Goal: Information Seeking & Learning: Learn about a topic

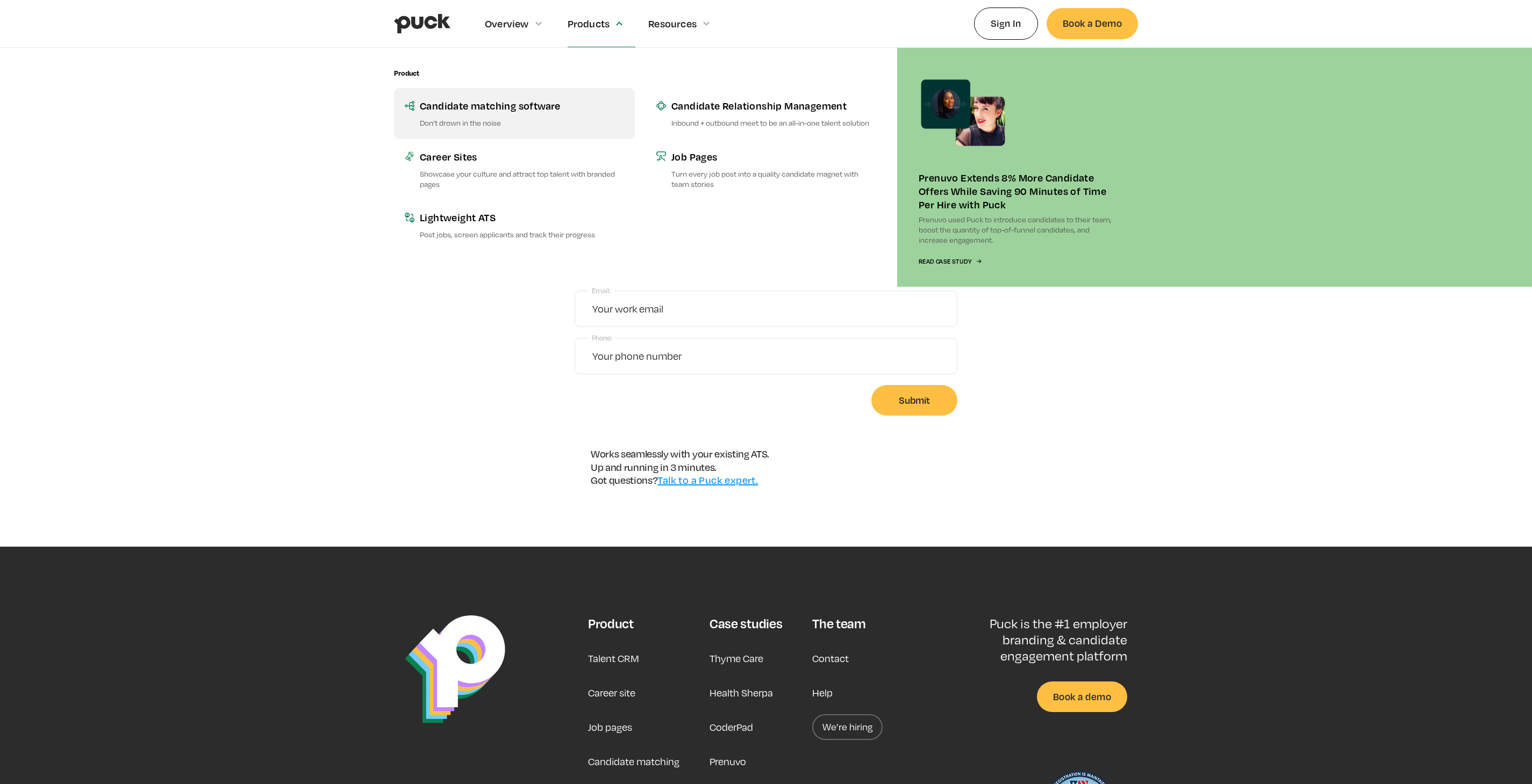
click at [550, 110] on div "Candidate matching software" at bounding box center [522, 106] width 204 height 14
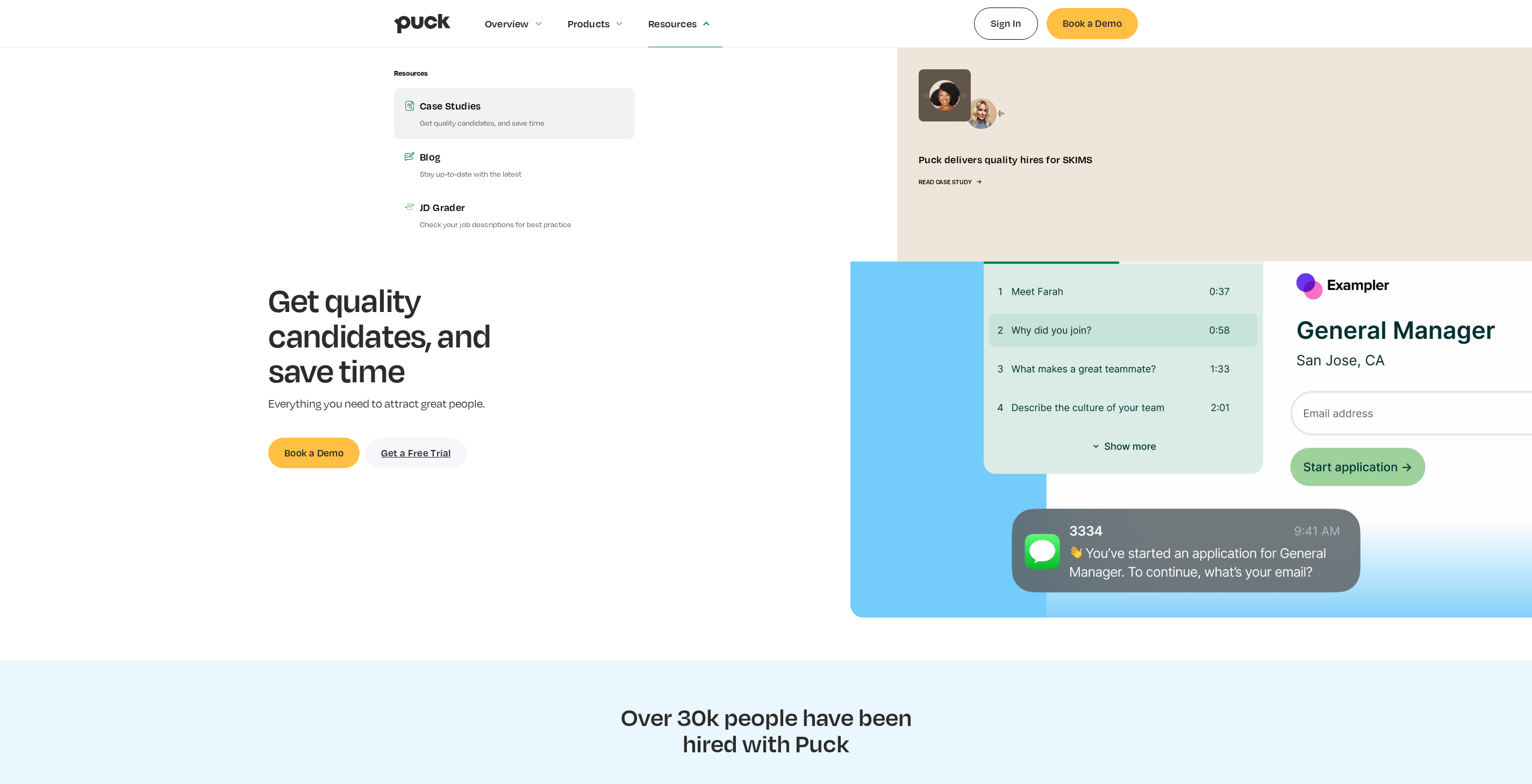
click at [530, 108] on div "Case Studies" at bounding box center [522, 106] width 204 height 14
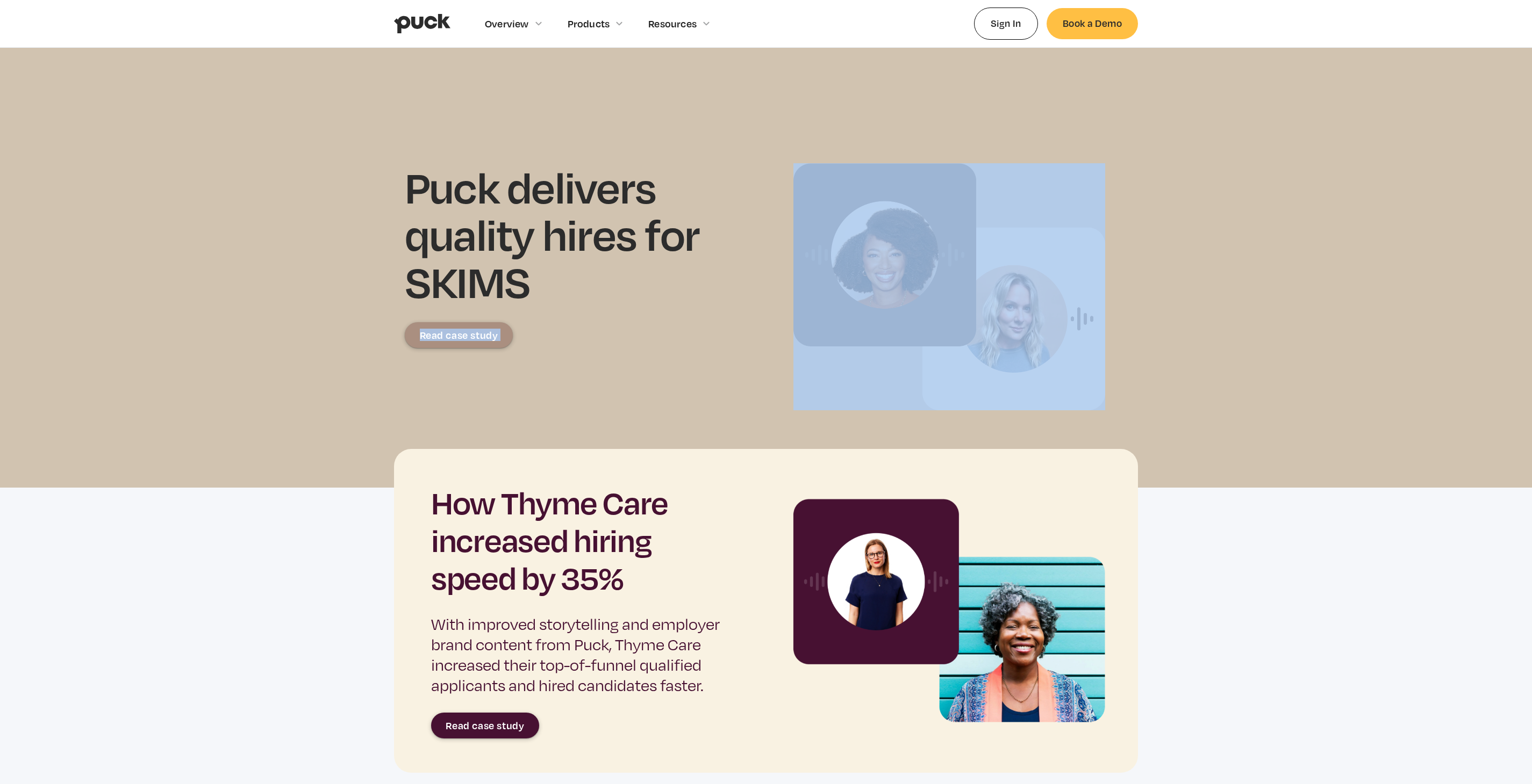
click at [492, 334] on div "Read case study" at bounding box center [459, 335] width 79 height 11
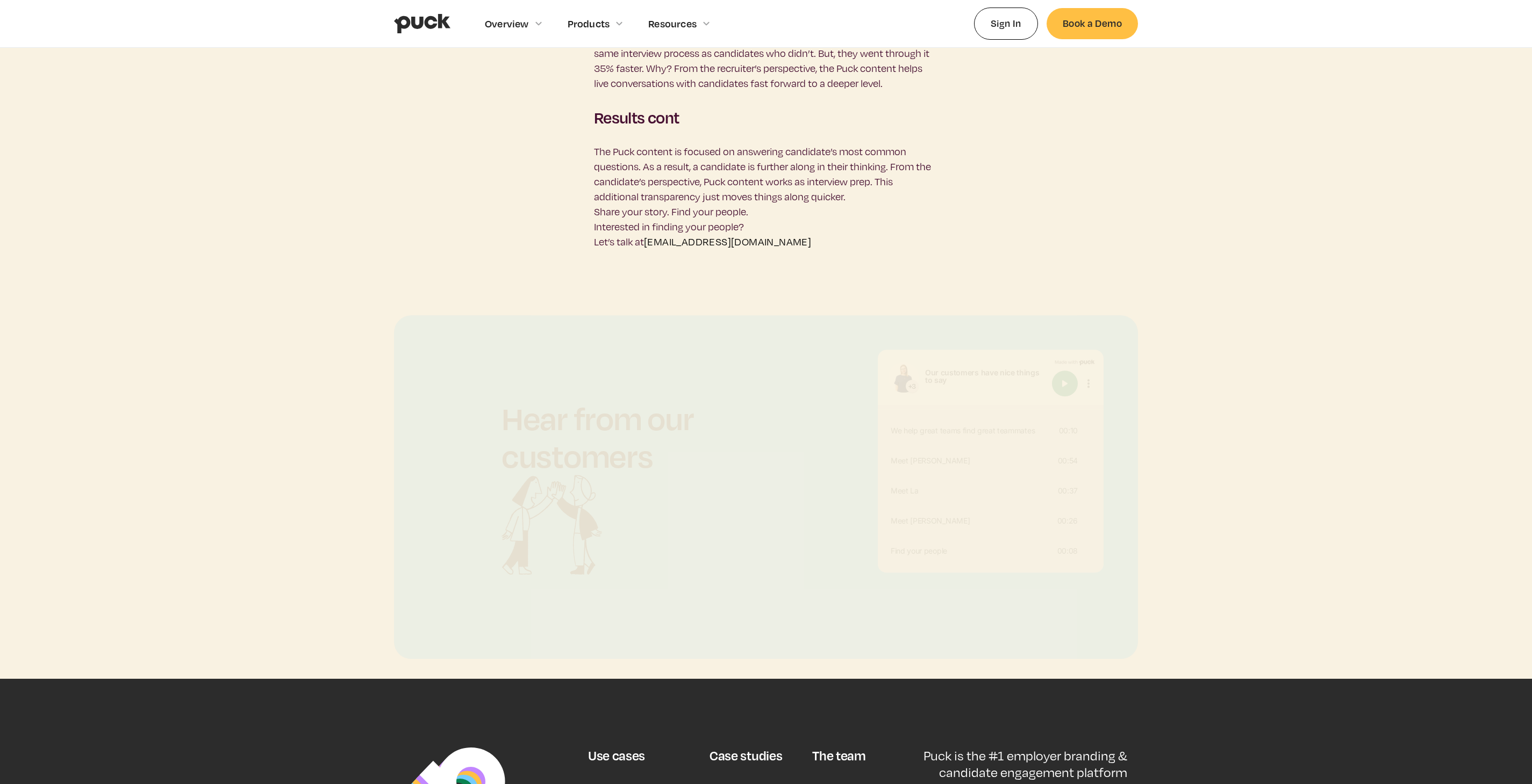
scroll to position [2859, 0]
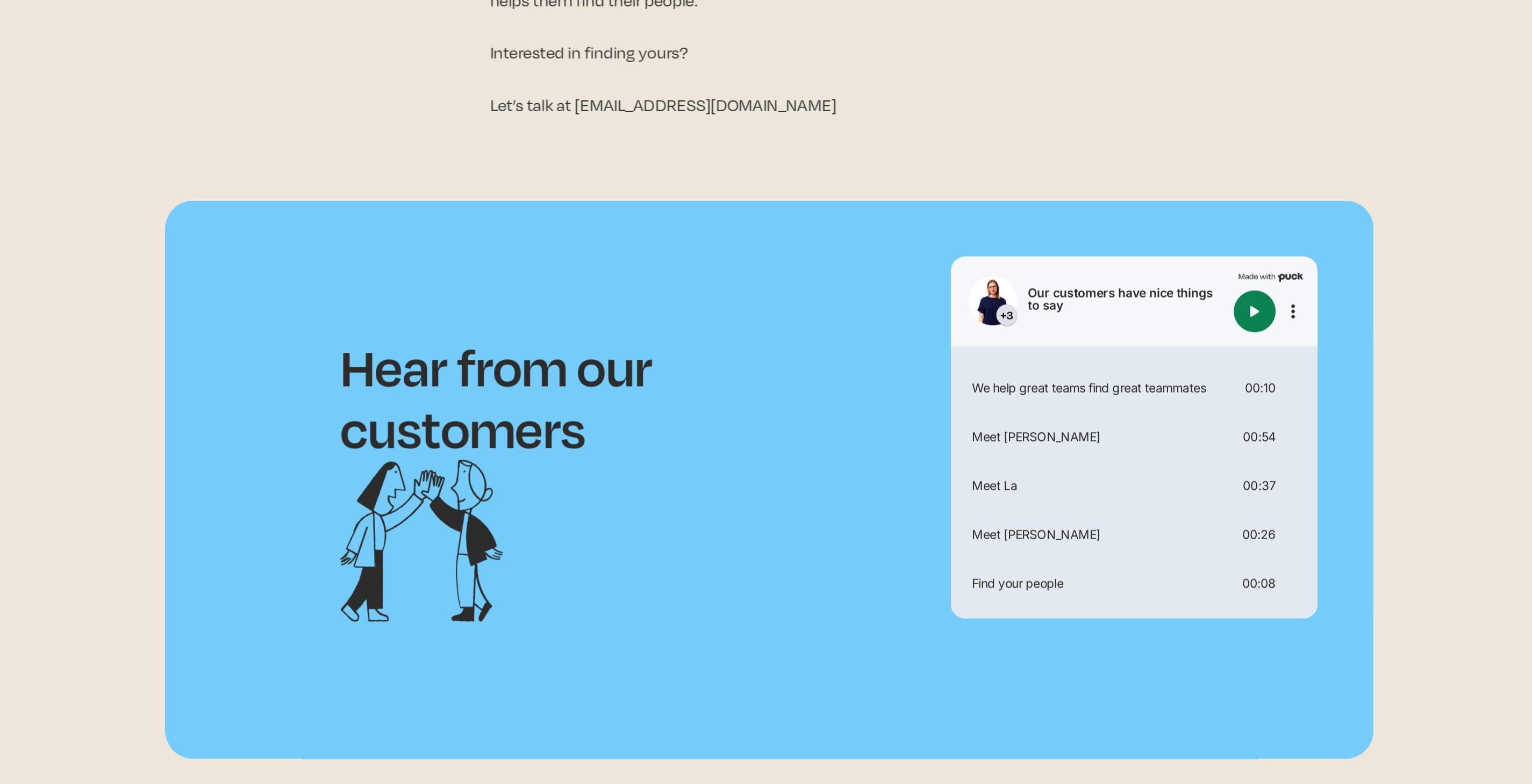
scroll to position [1988, 0]
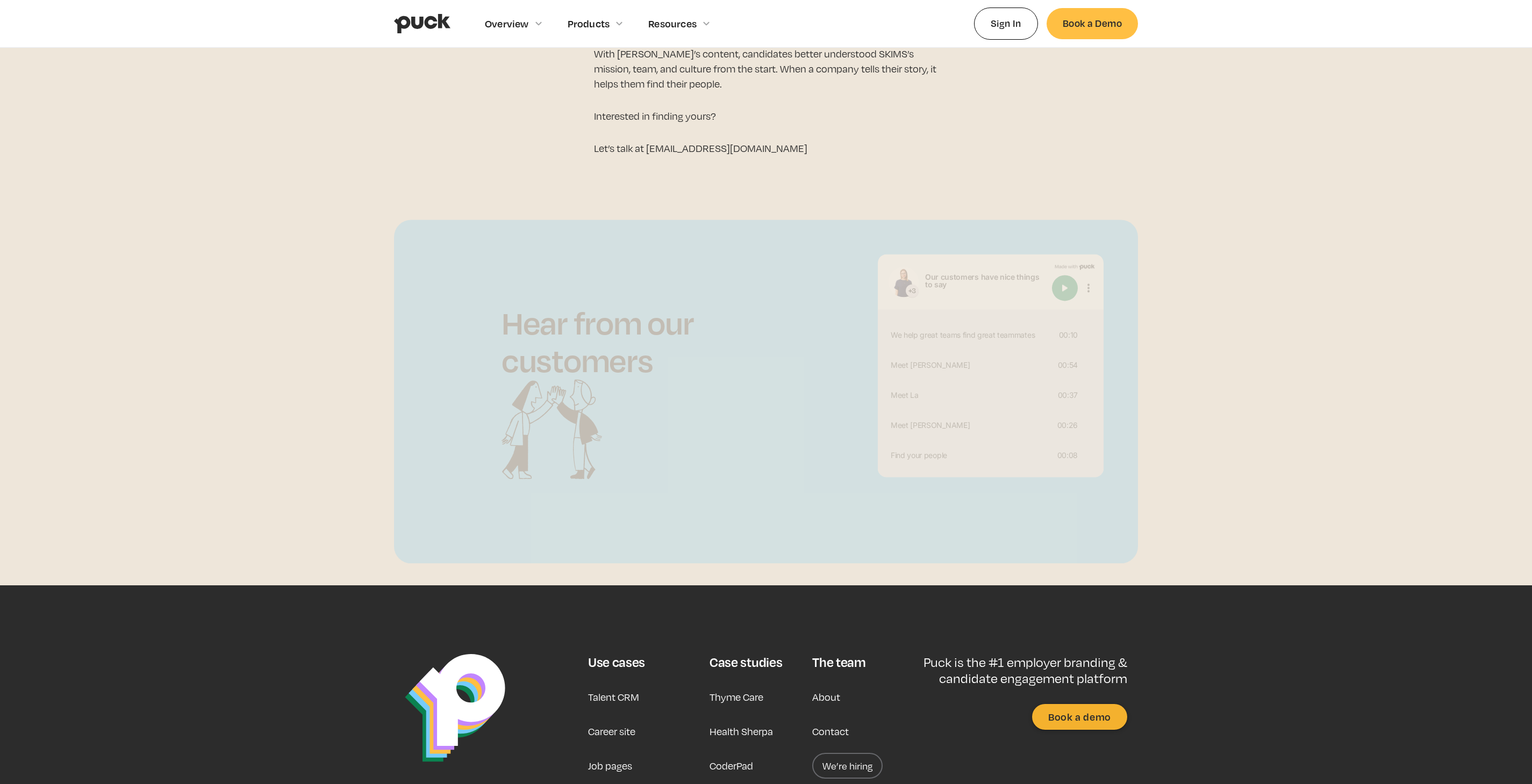
scroll to position [2311, 0]
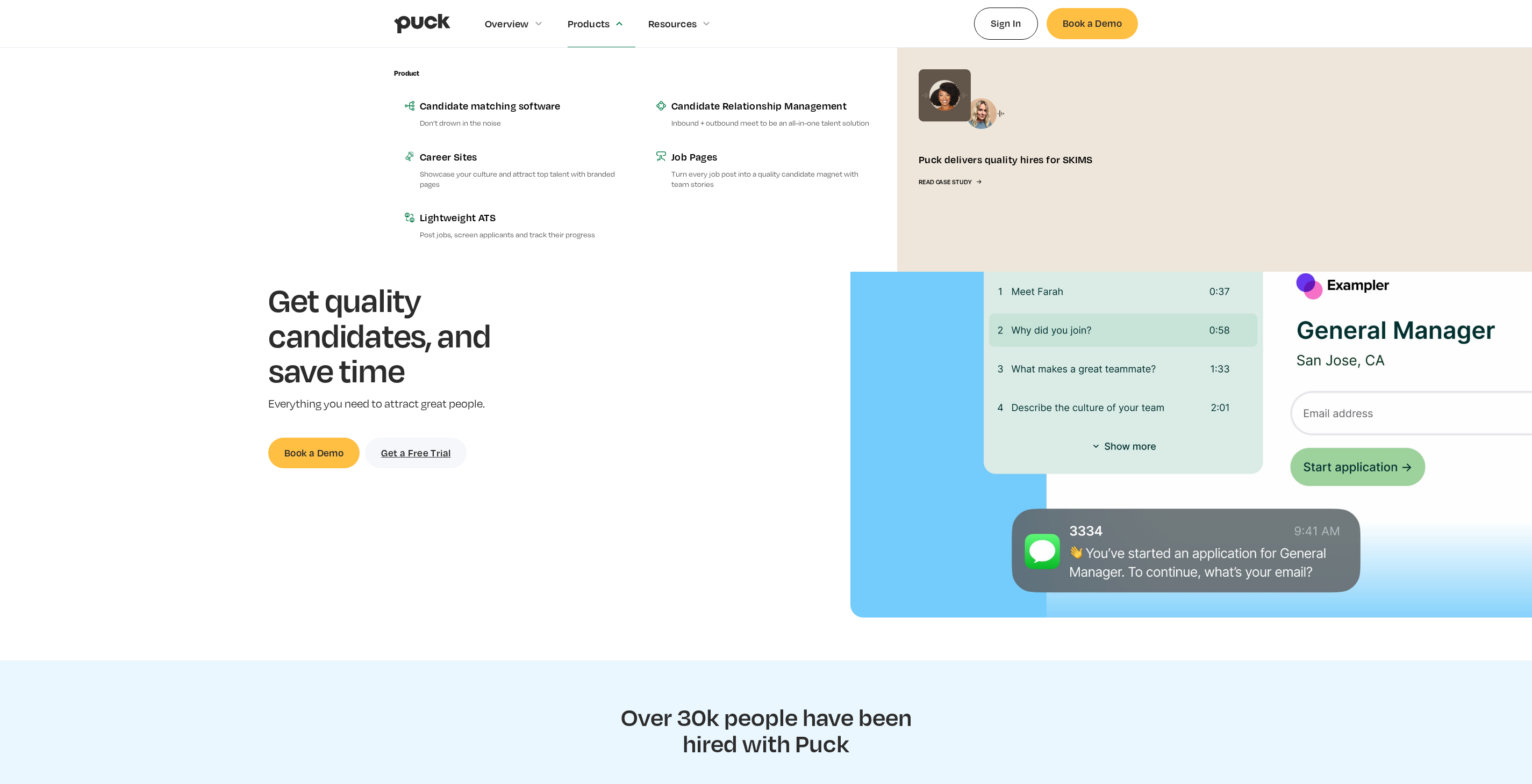
click at [606, 16] on div "Products" at bounding box center [602, 23] width 69 height 47
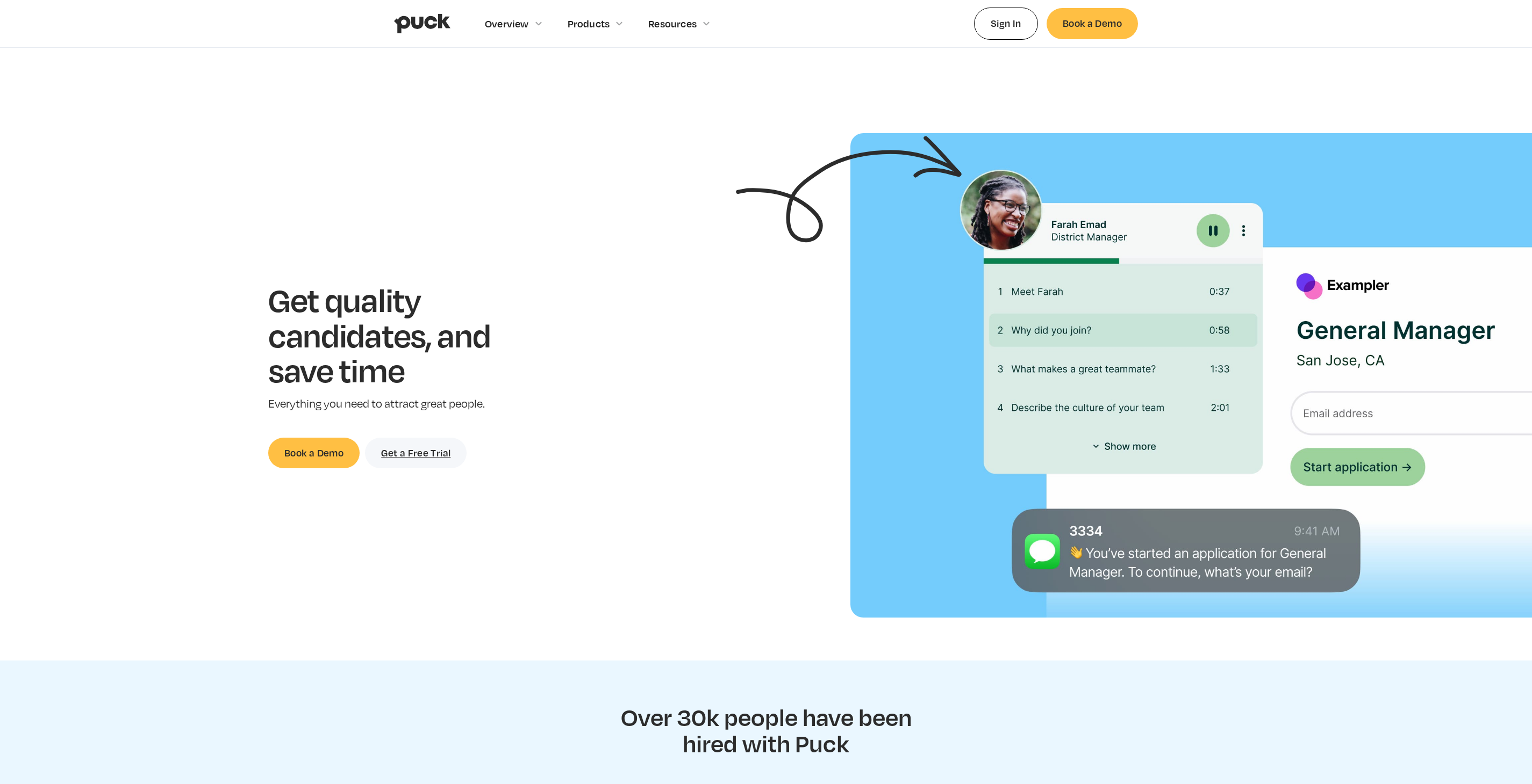
click at [603, 31] on div "Products" at bounding box center [602, 23] width 69 height 47
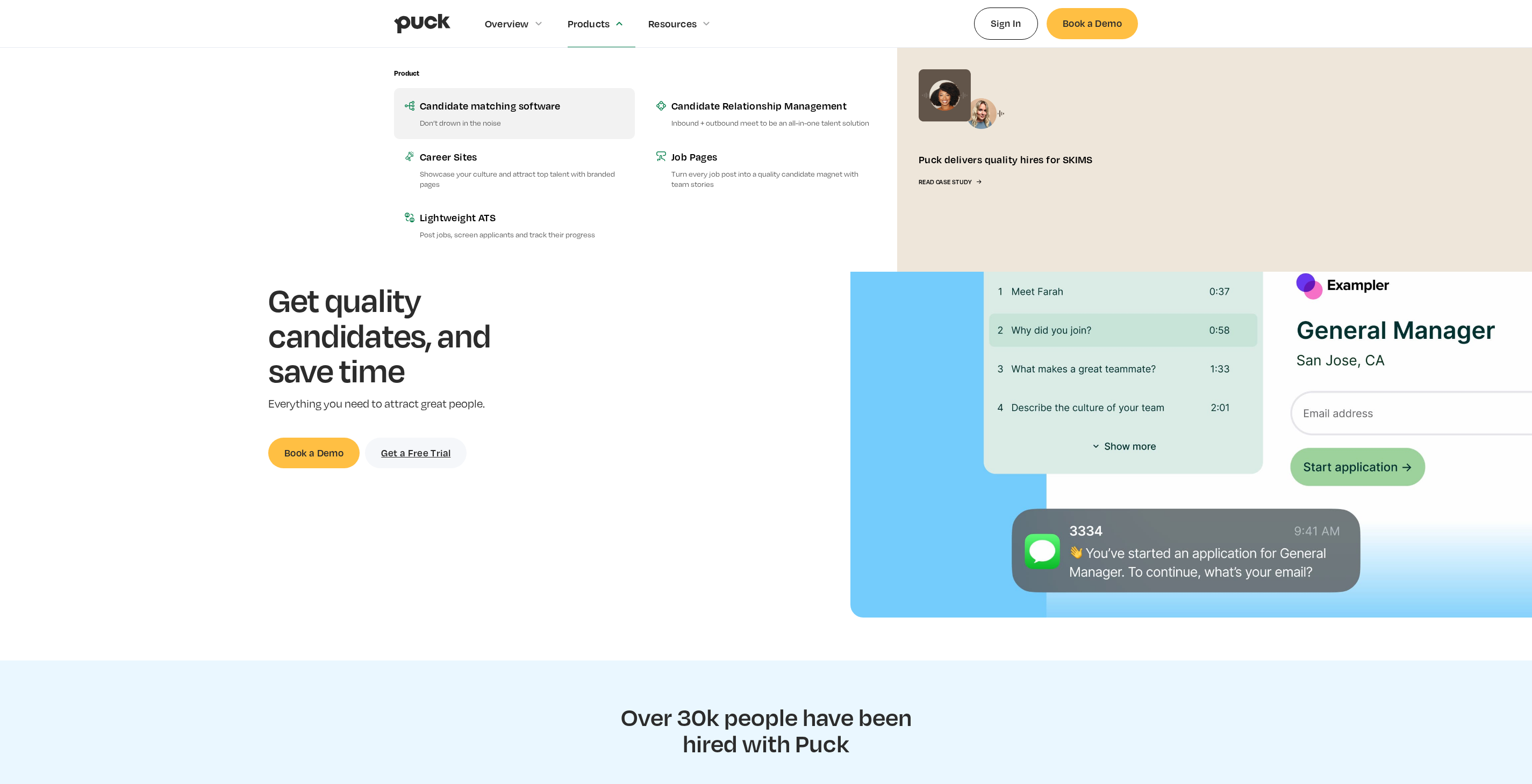
click at [534, 103] on div "Candidate matching software" at bounding box center [522, 106] width 204 height 14
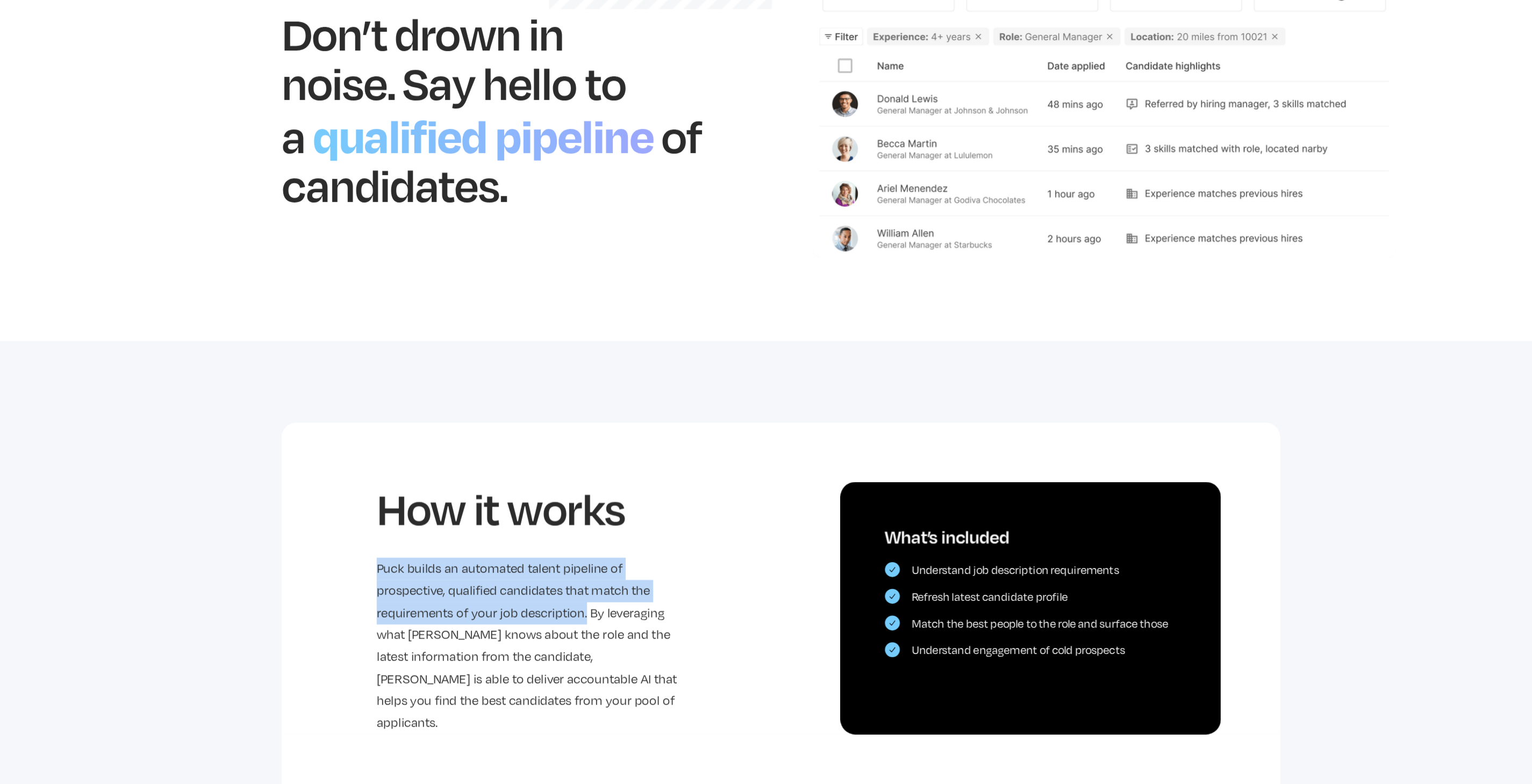
drag, startPoint x: 461, startPoint y: 621, endPoint x: 623, endPoint y: 661, distance: 166.9
click at [623, 661] on div "How it works Puck builds an automated talent pipeline of prospective, qualified…" at bounding box center [766, 635] width 722 height 225
copy p "Puck builds an automated talent pipeline of prospective, qualified candidates t…"
click at [650, 730] on p "Puck builds an automated talent pipeline of prospective, qualified candidates t…" at bounding box center [585, 684] width 224 height 128
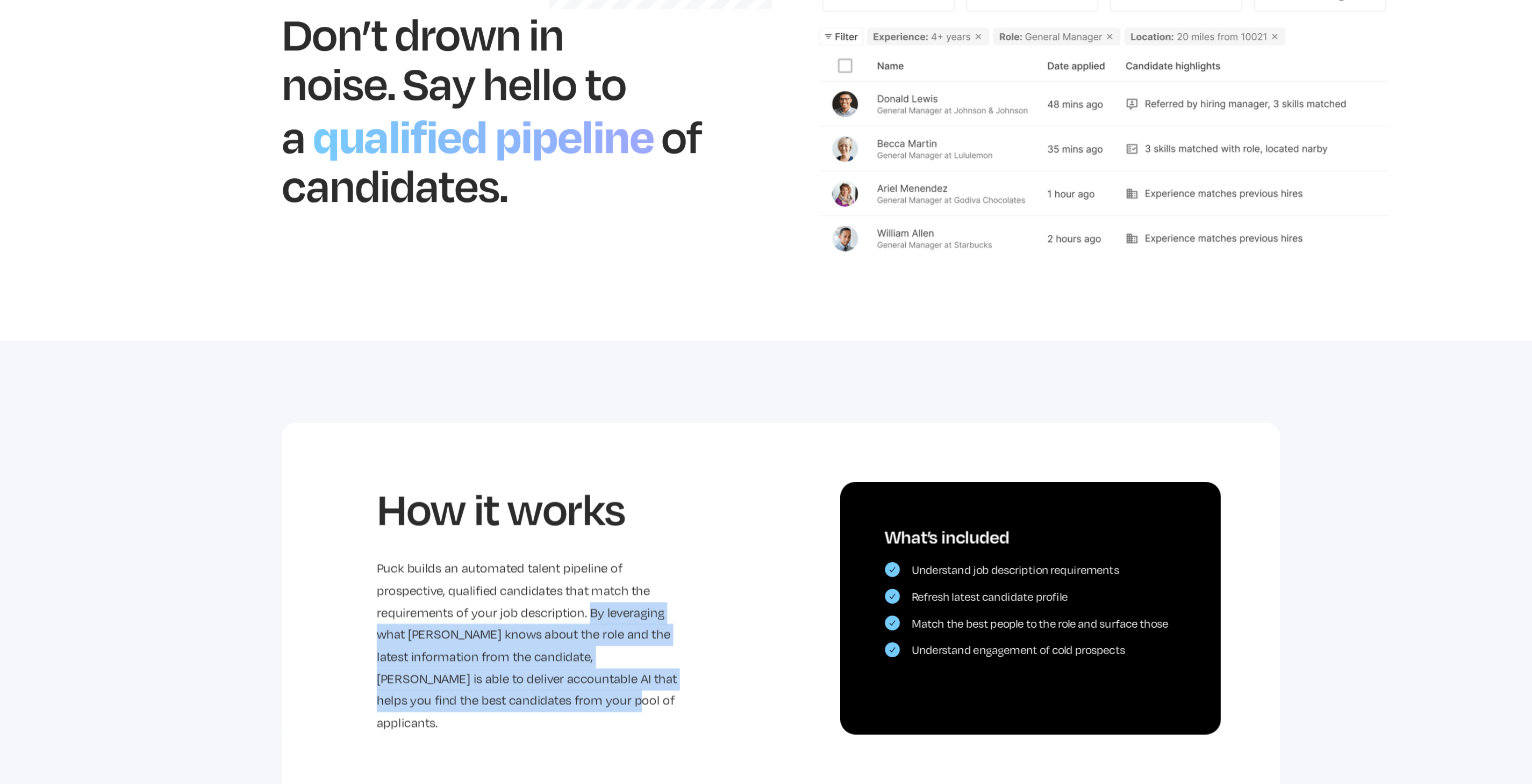
drag, startPoint x: 624, startPoint y: 662, endPoint x: 629, endPoint y: 723, distance: 61.2
click at [629, 723] on p "Puck builds an automated talent pipeline of prospective, qualified candidates t…" at bounding box center [585, 684] width 224 height 128
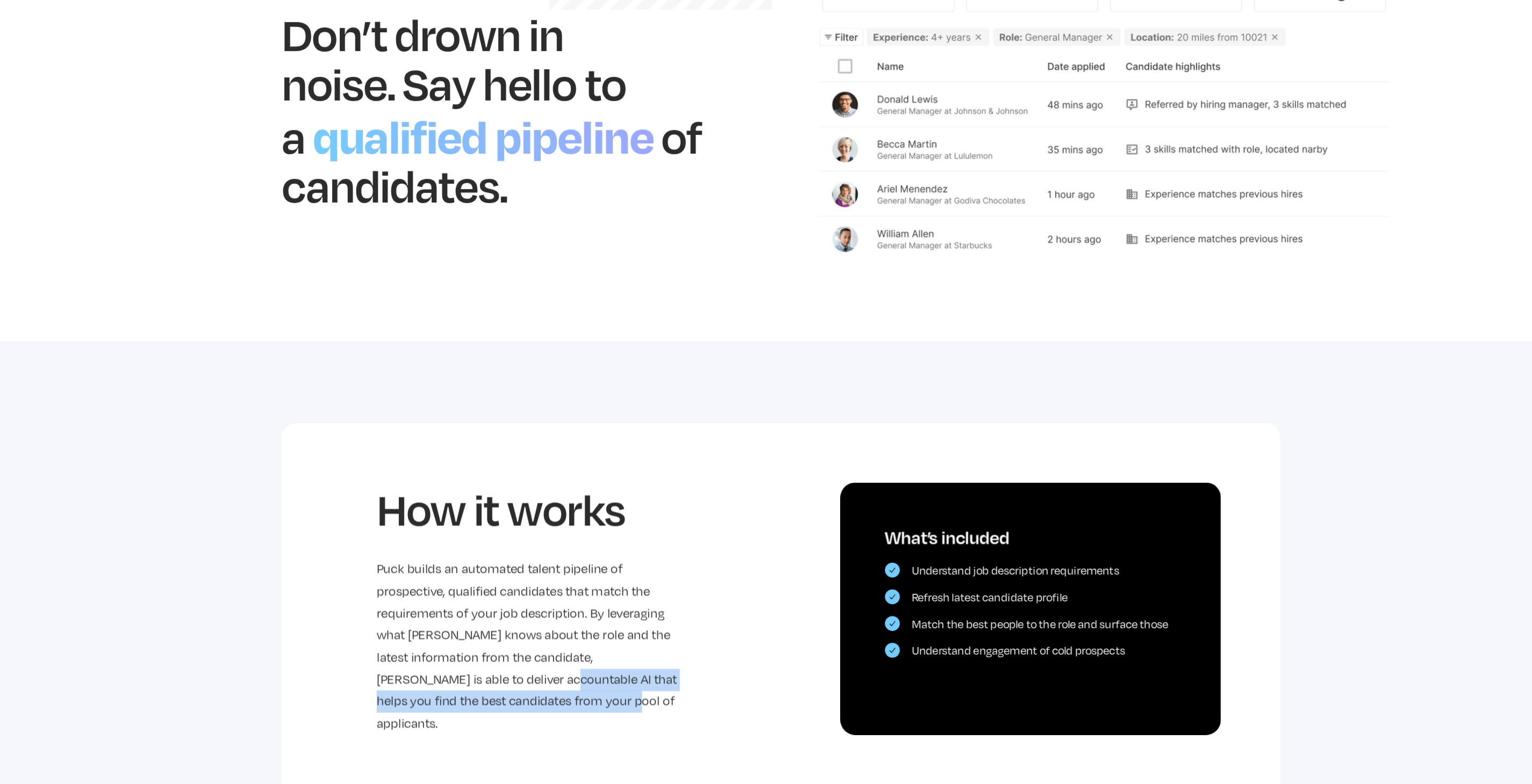
drag, startPoint x: 626, startPoint y: 724, endPoint x: 554, endPoint y: 705, distance: 74.5
click at [554, 705] on p "Puck builds an automated talent pipeline of prospective, qualified candidates t…" at bounding box center [585, 684] width 224 height 128
copy p "helps you find the best candidates from your pool of applicants."
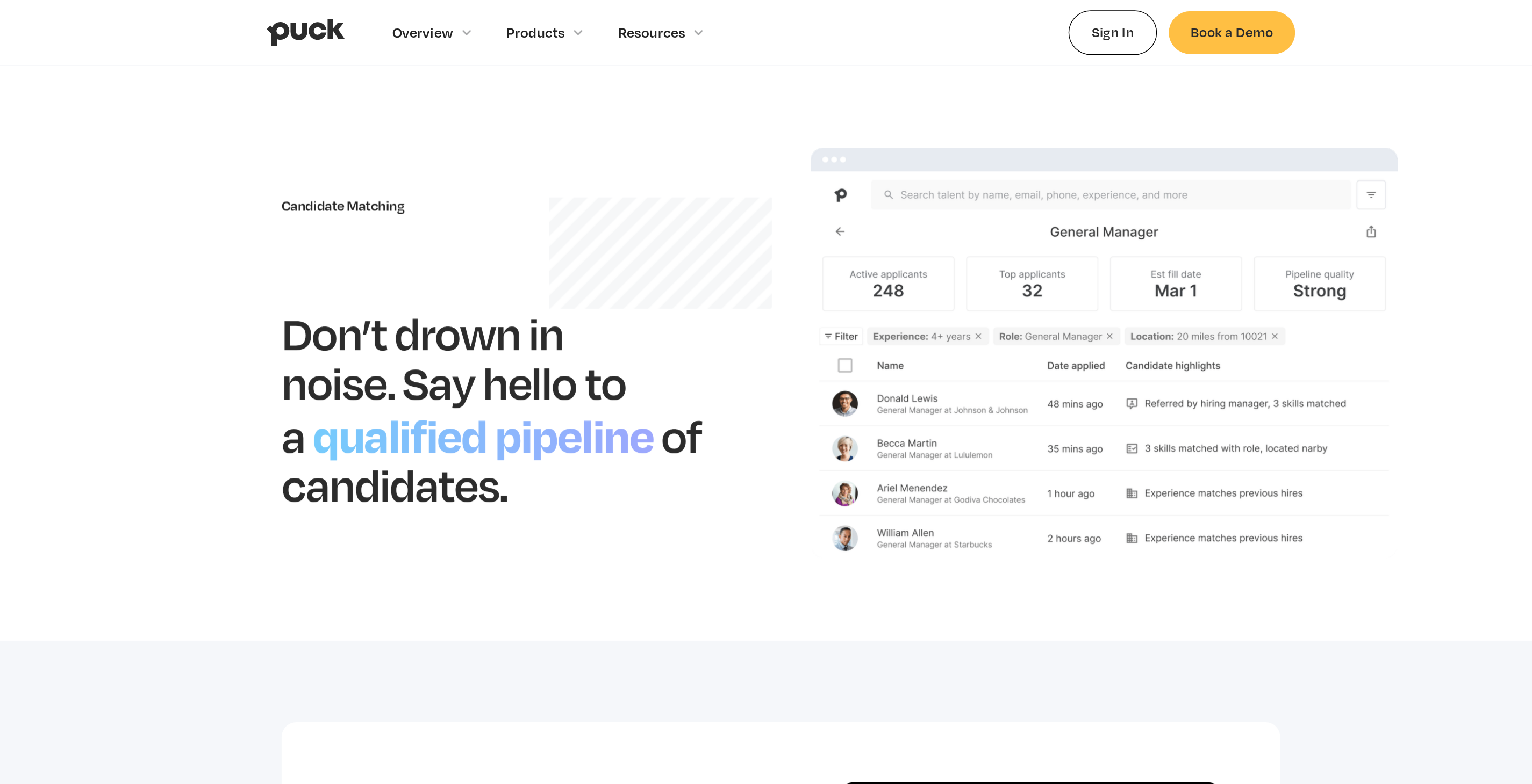
click at [414, 26] on img "home" at bounding box center [422, 24] width 57 height 21
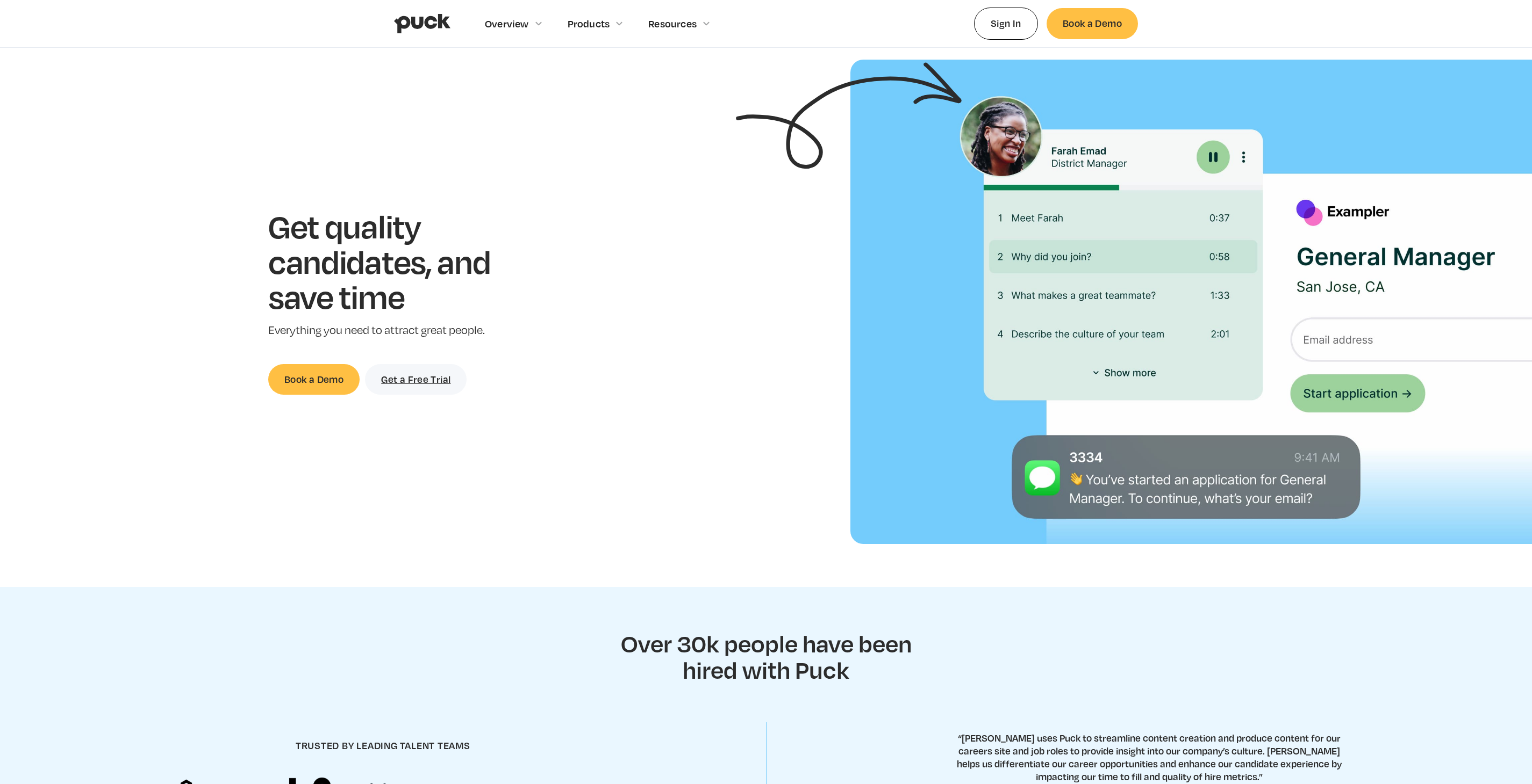
scroll to position [96, 0]
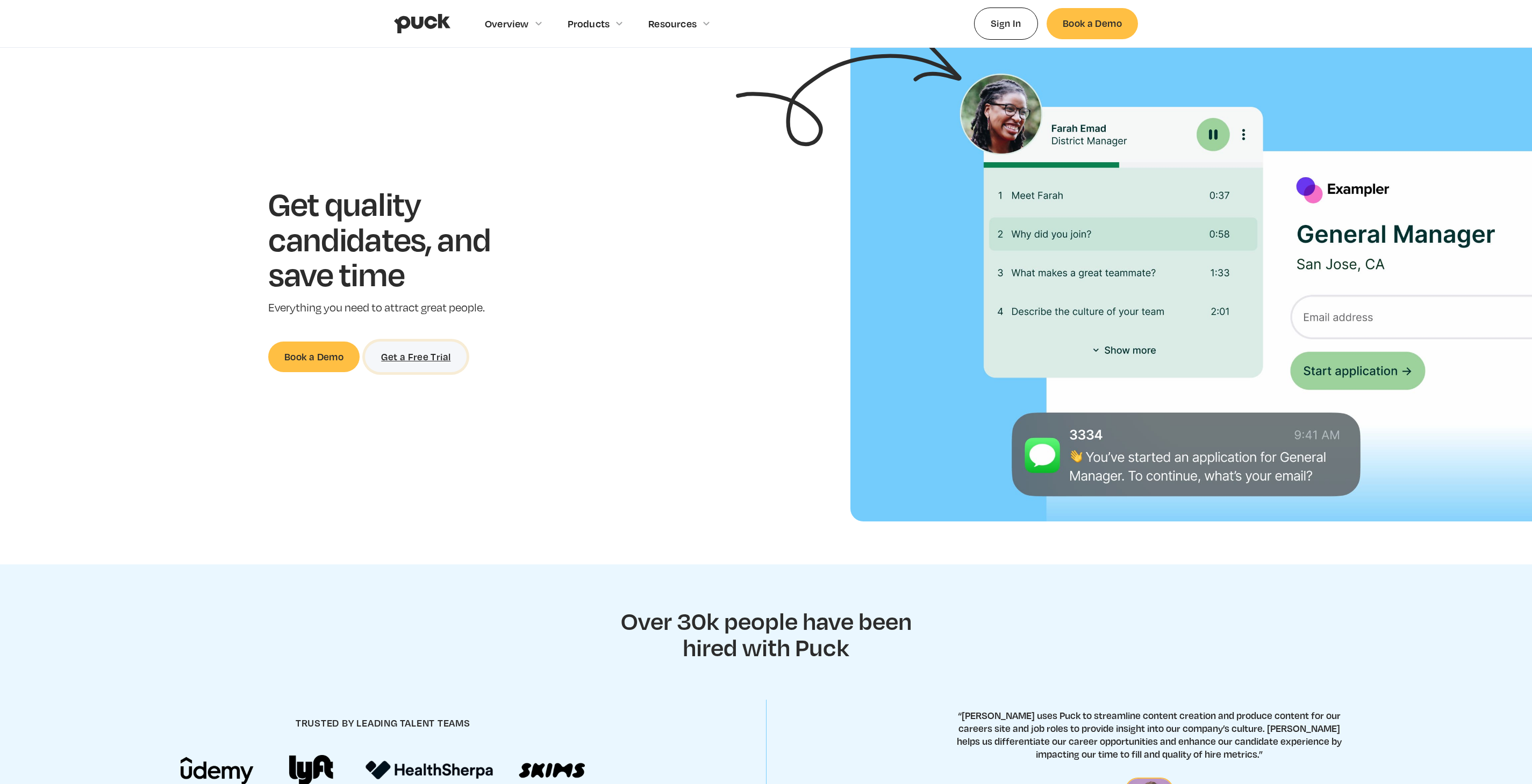
click at [443, 354] on link "Get a Free Trial" at bounding box center [416, 357] width 102 height 31
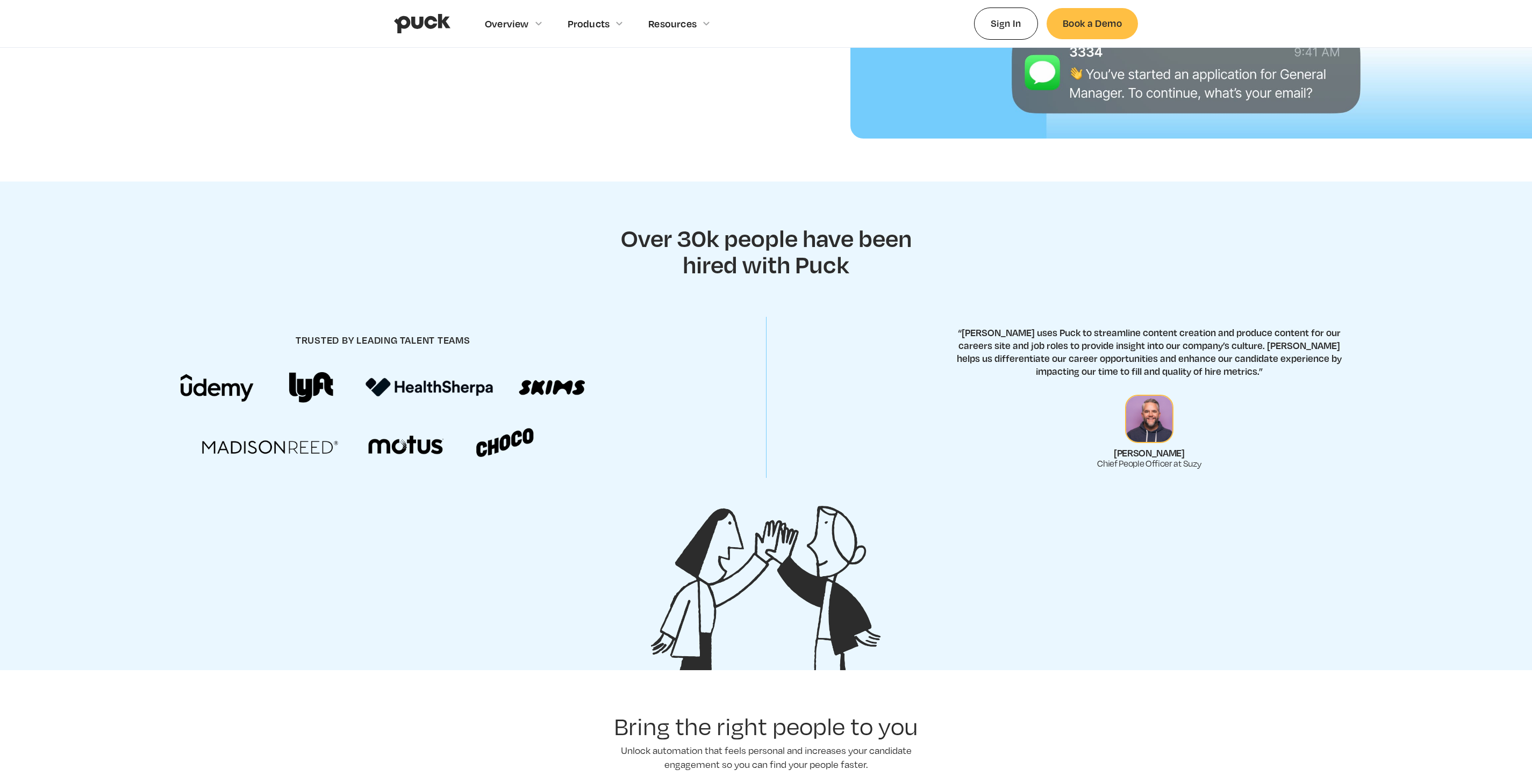
scroll to position [95, 0]
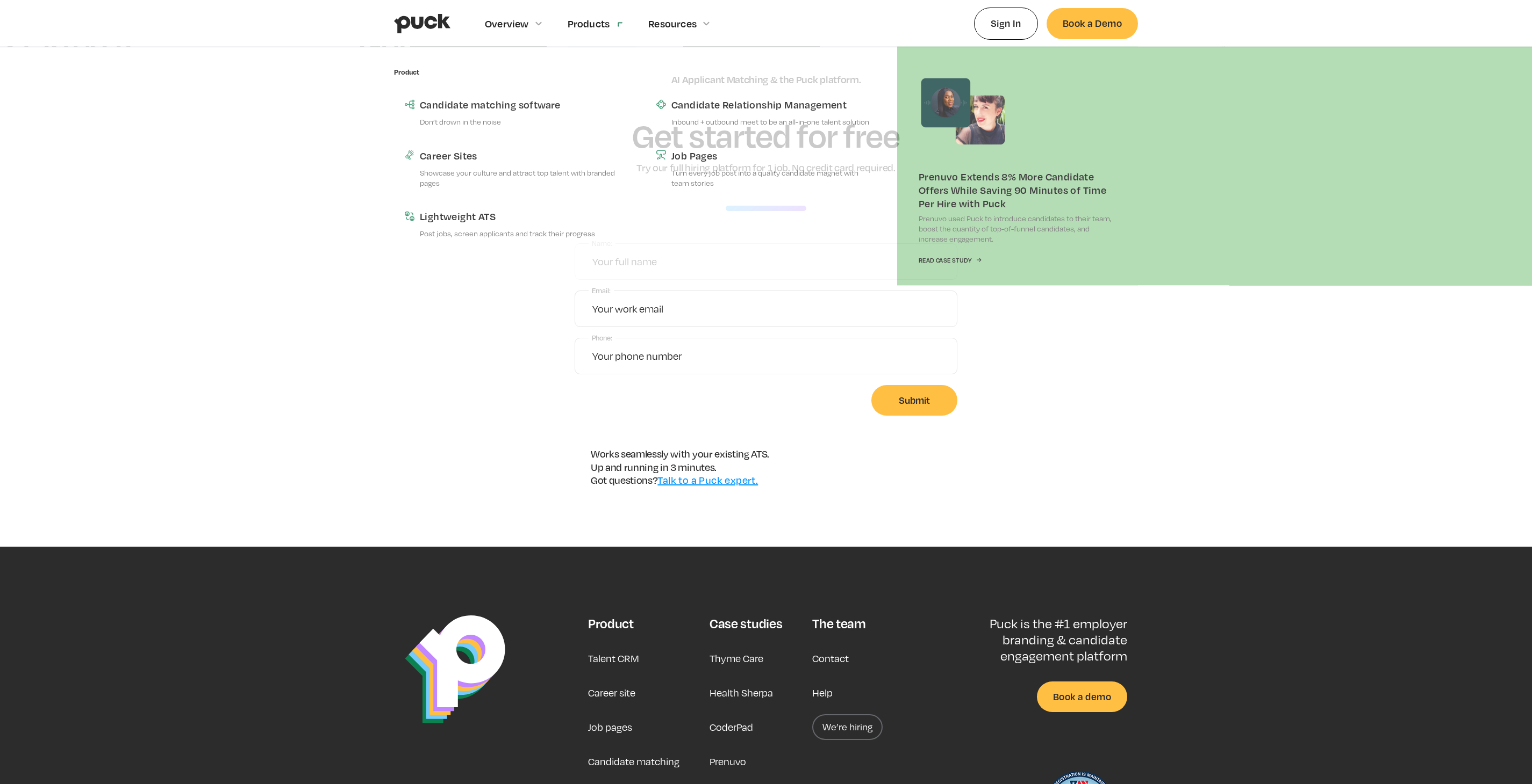
click at [505, 93] on section "AI Applicant Matching & the Puck platform. Get started for free Try our full hi…" at bounding box center [766, 297] width 1532 height 499
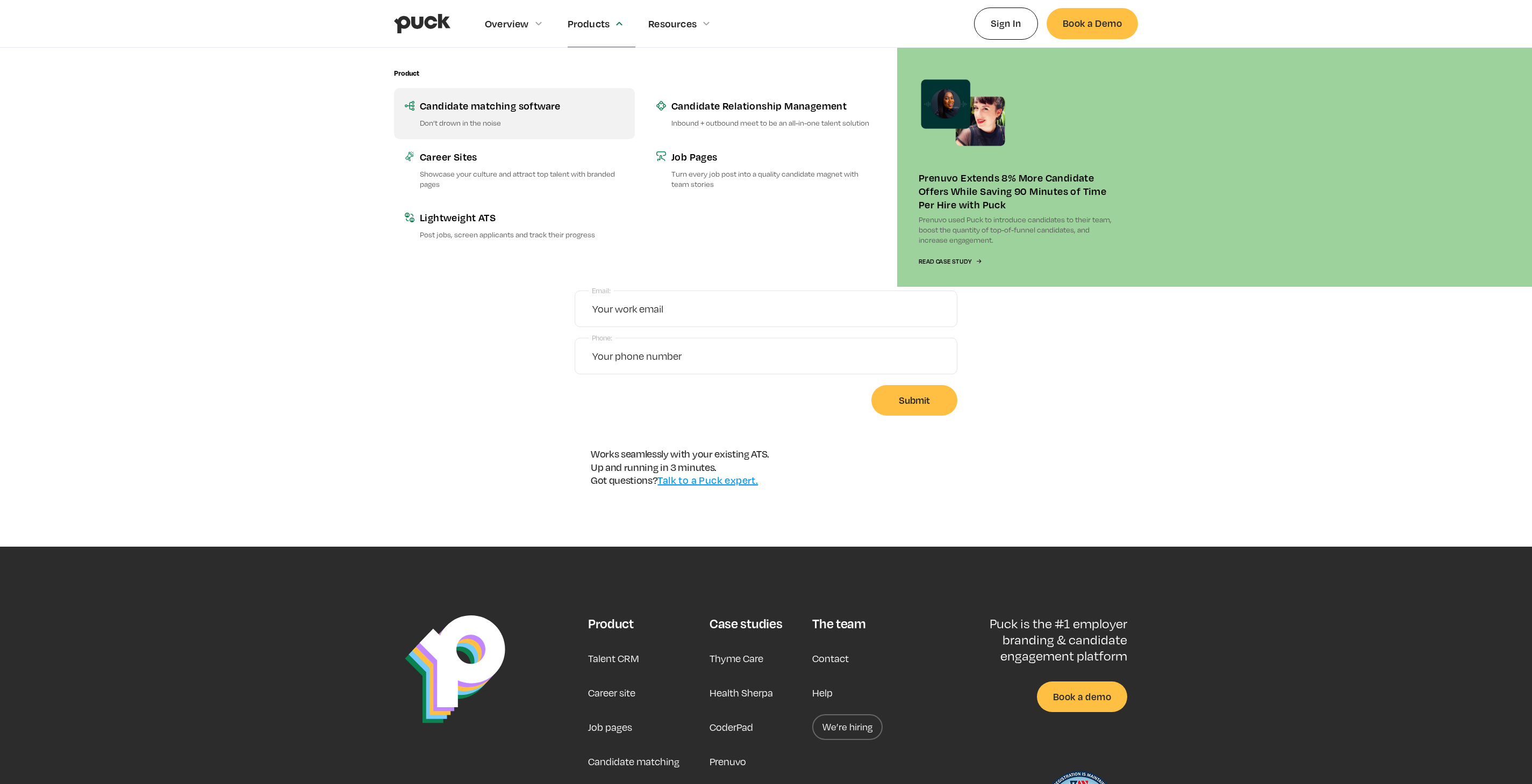
click at [510, 111] on div "Candidate matching software" at bounding box center [522, 106] width 204 height 14
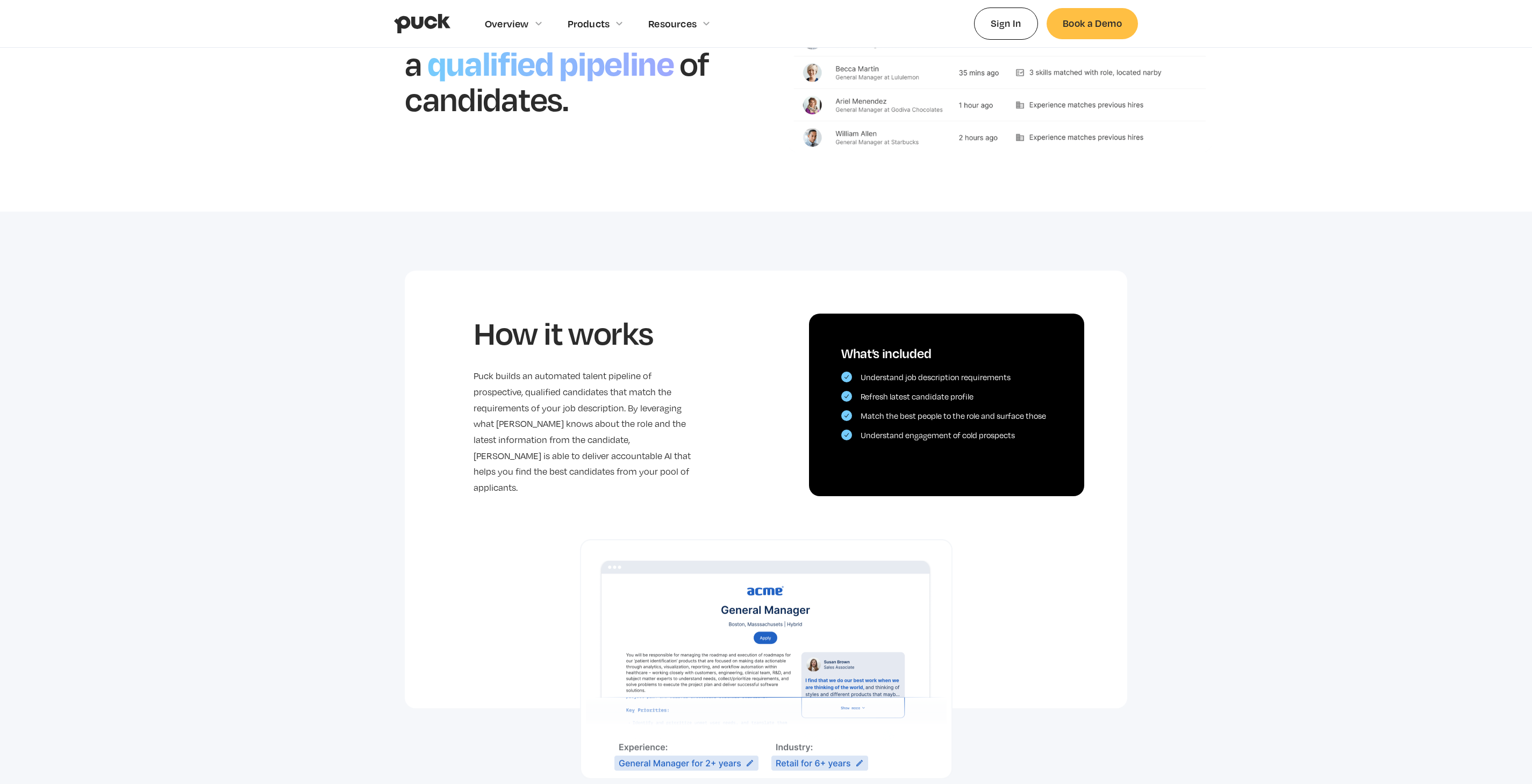
scroll to position [220, 0]
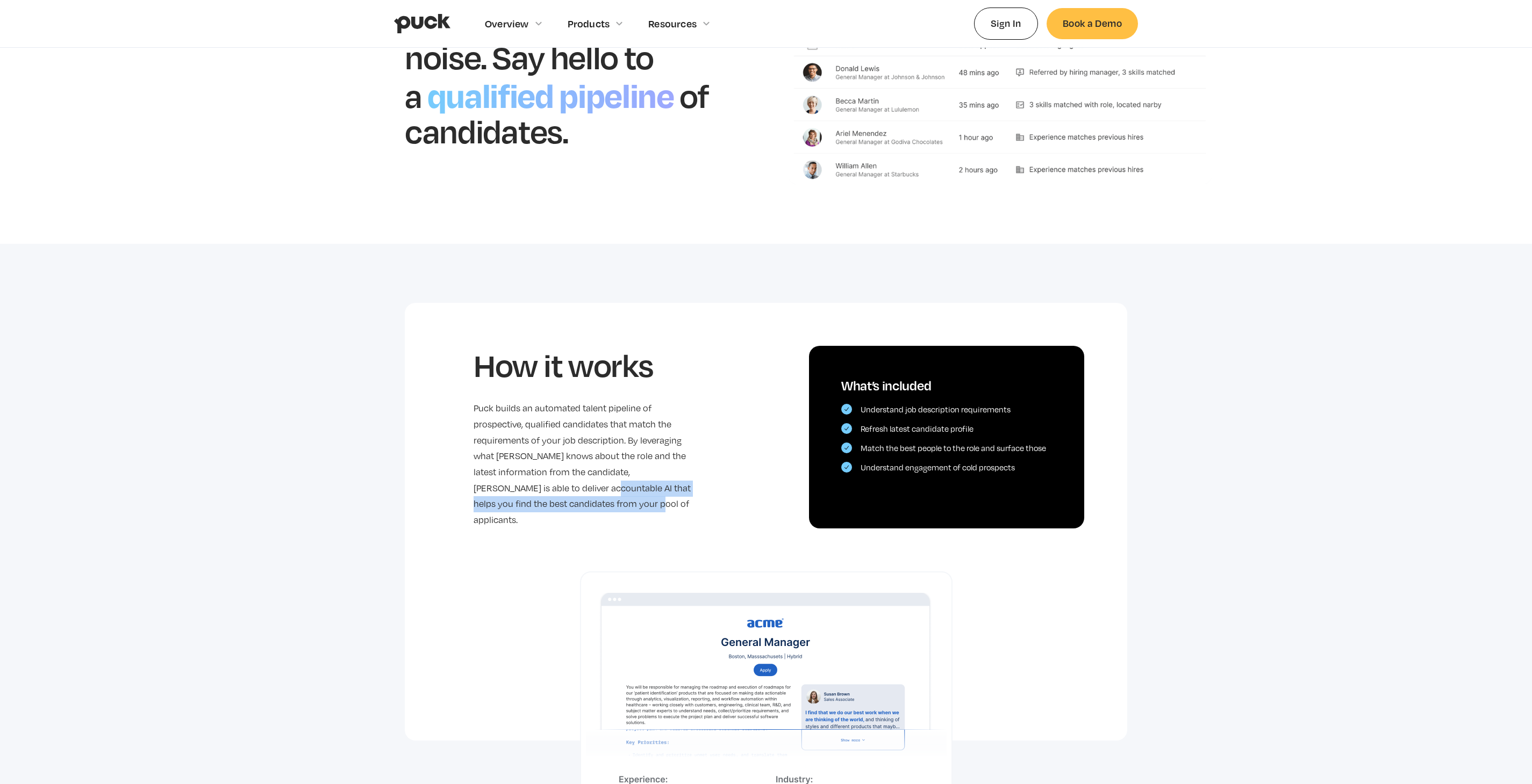
drag, startPoint x: 607, startPoint y: 504, endPoint x: 554, endPoint y: 490, distance: 54.8
click at [554, 490] on p "Puck builds an automated talent pipeline of prospective, qualified candidates t…" at bounding box center [585, 465] width 224 height 128
copy p "helps you find the best candidates from your pool of applicants."
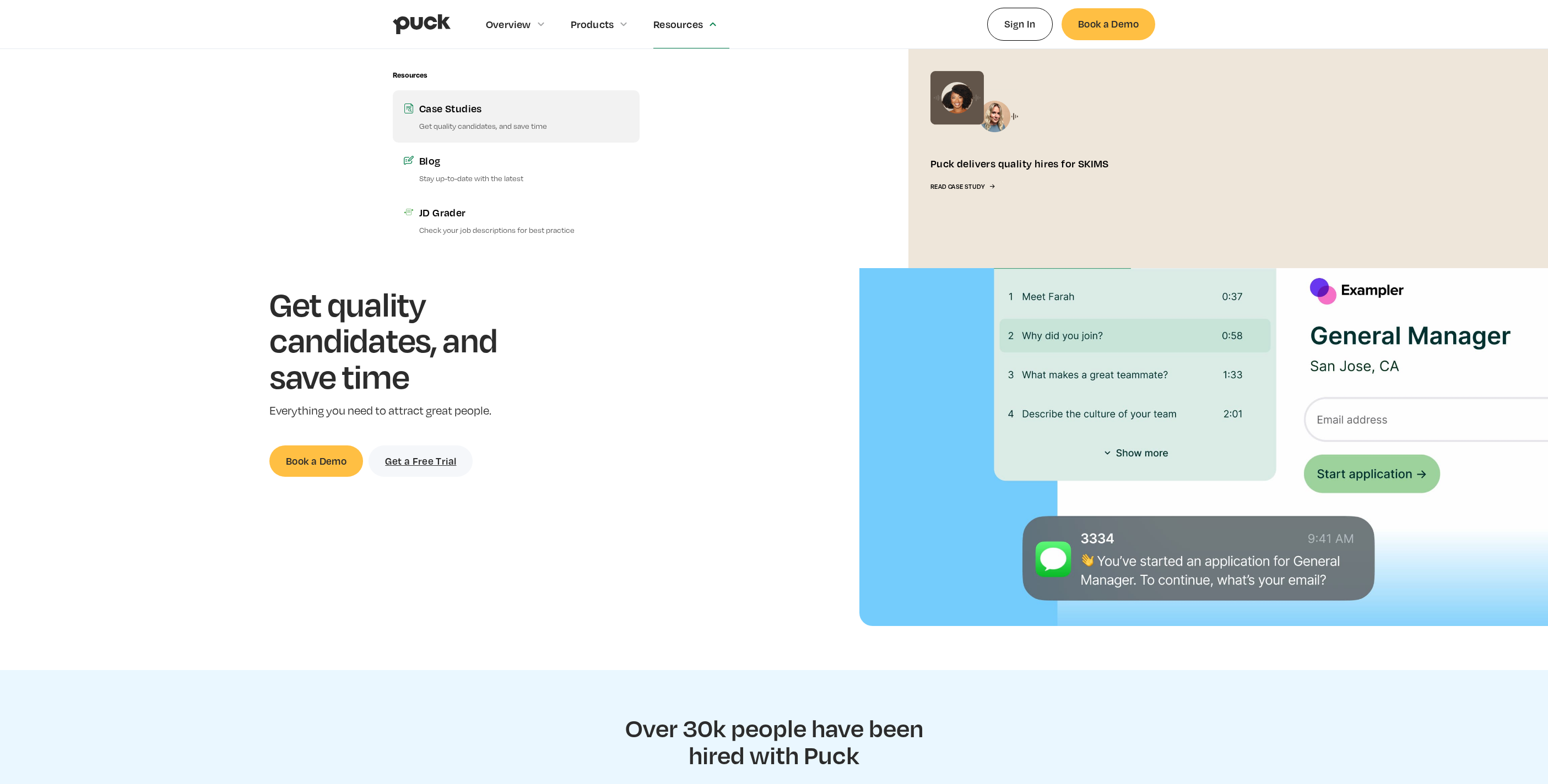
click at [503, 107] on div "Case Studies" at bounding box center [524, 109] width 209 height 14
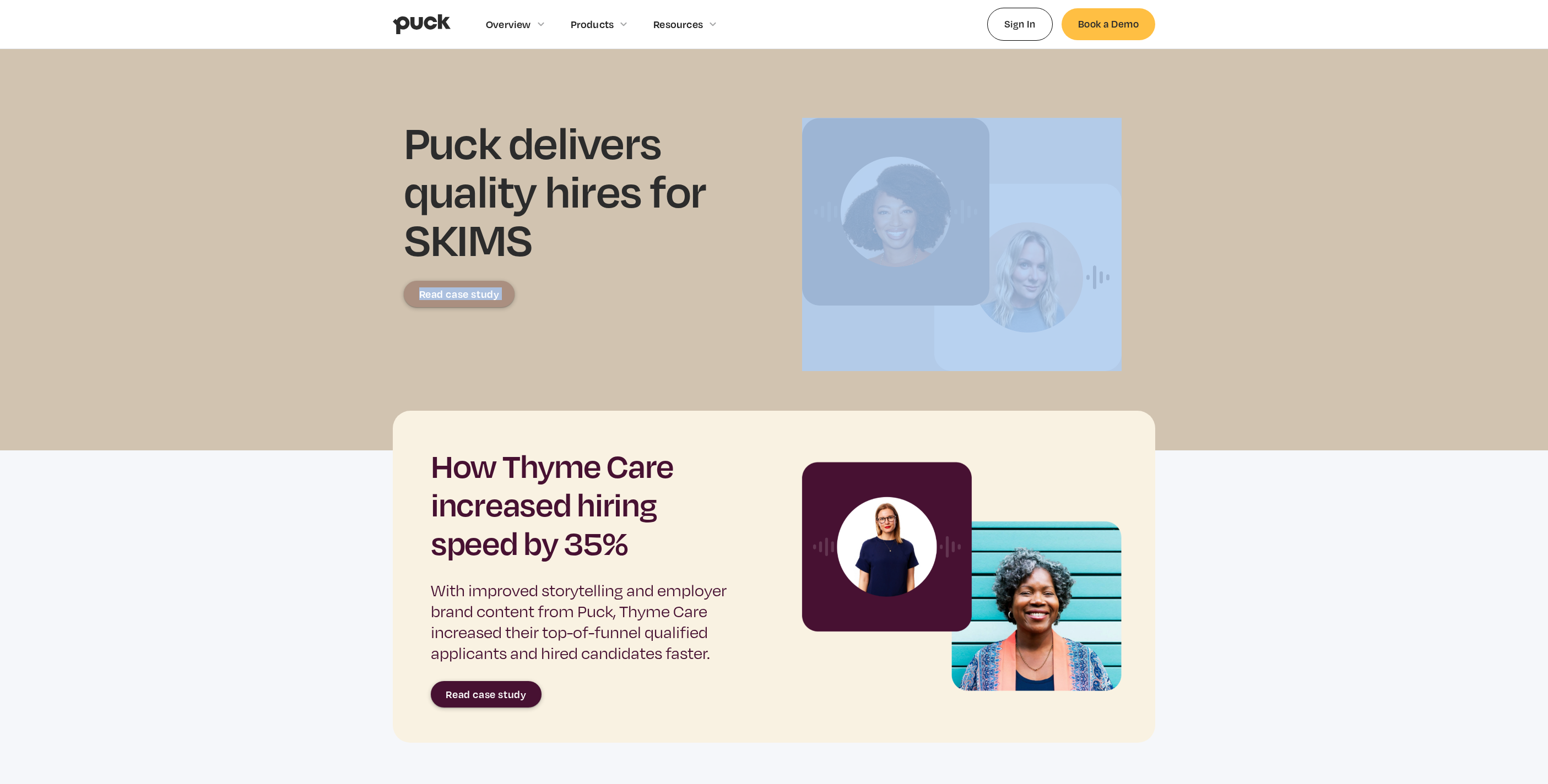
scroll to position [239, 0]
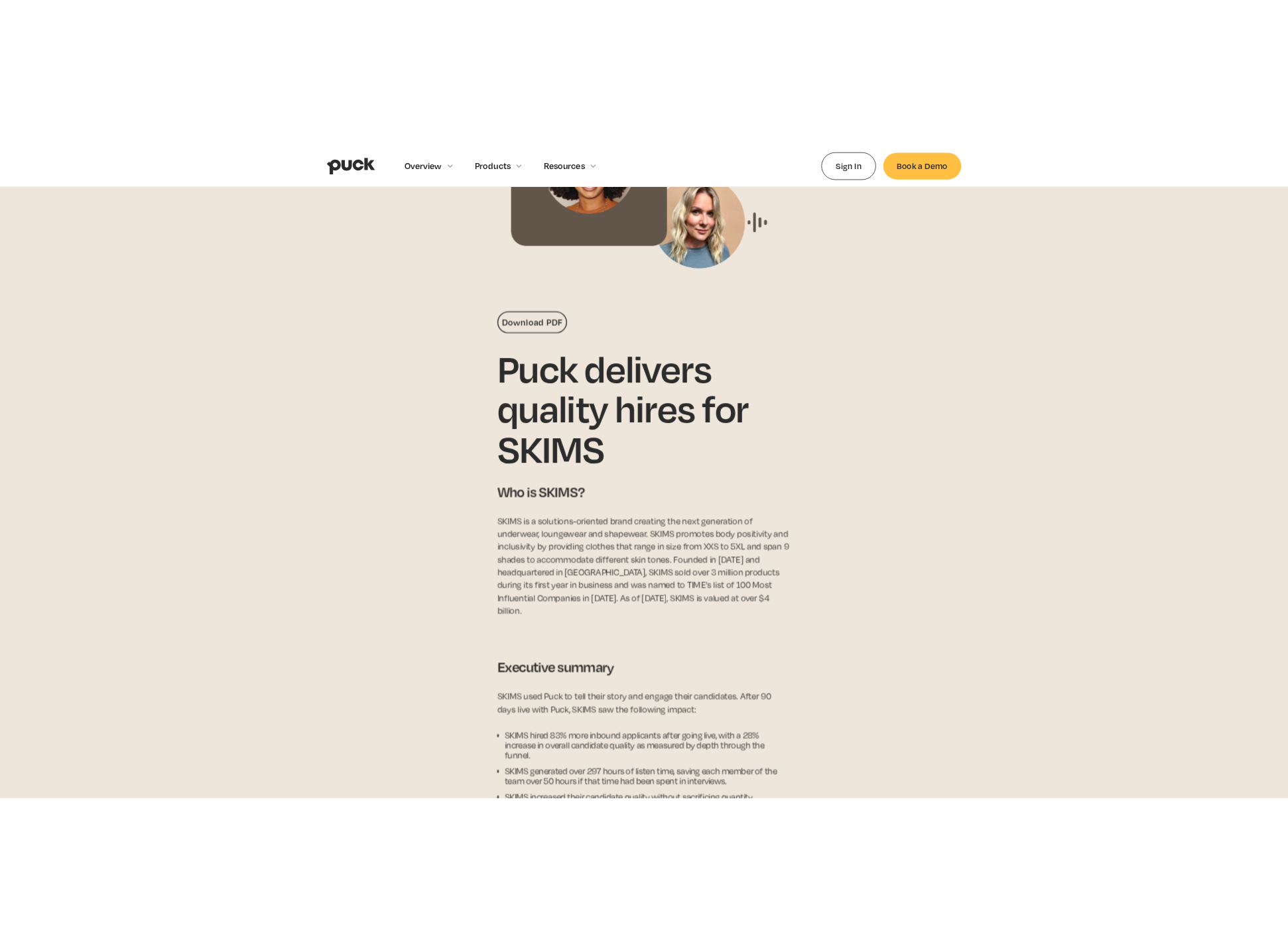
scroll to position [813, 0]
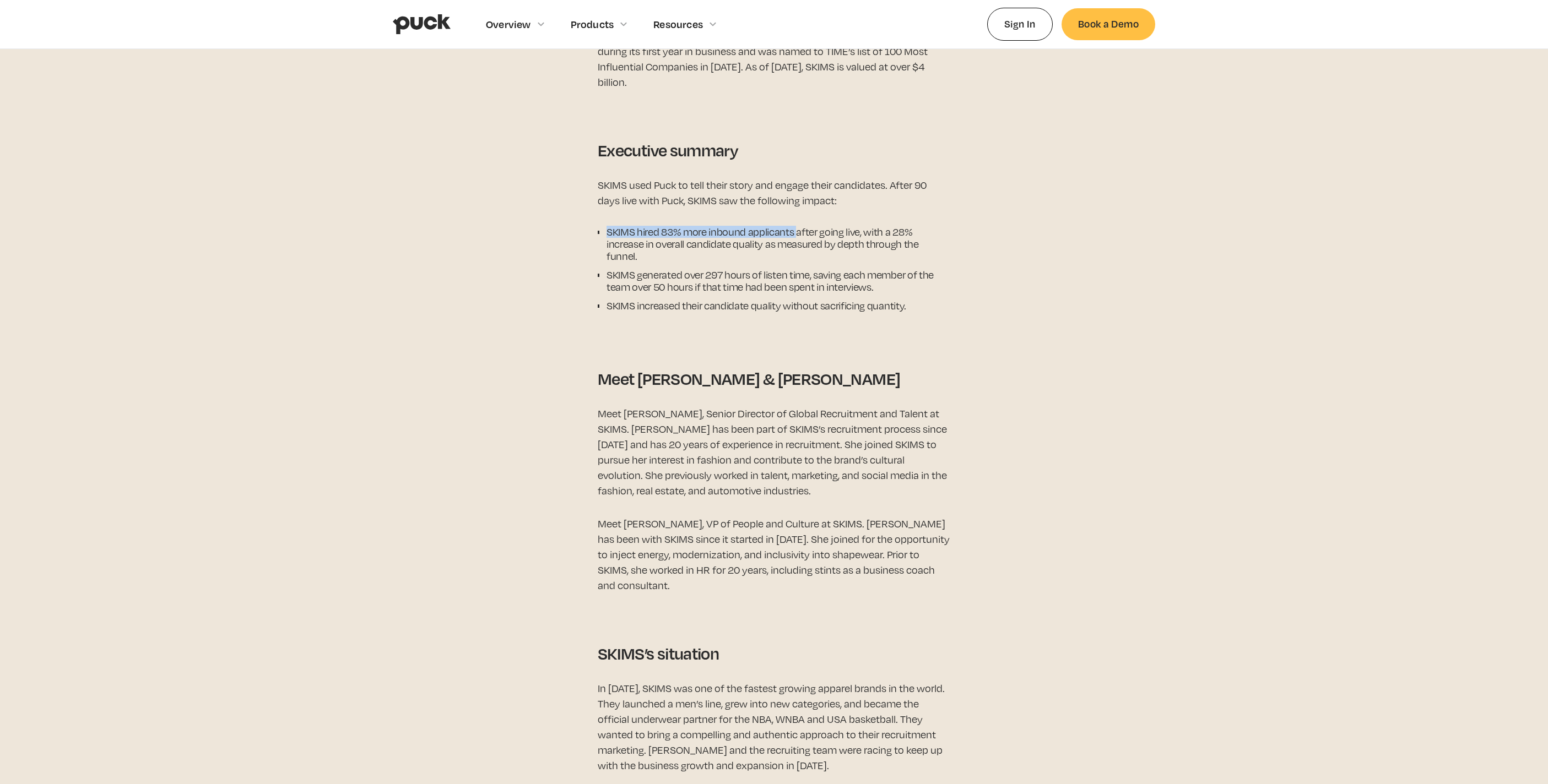
drag, startPoint x: 796, startPoint y: 220, endPoint x: 603, endPoint y: 217, distance: 193.0
click at [603, 226] on ul "SKIMS hired 83% more inbound applicants after going live, with a 28% increase i…" at bounding box center [774, 272] width 353 height 93
copy li "SKIMS hired 83% more inbound applicants"
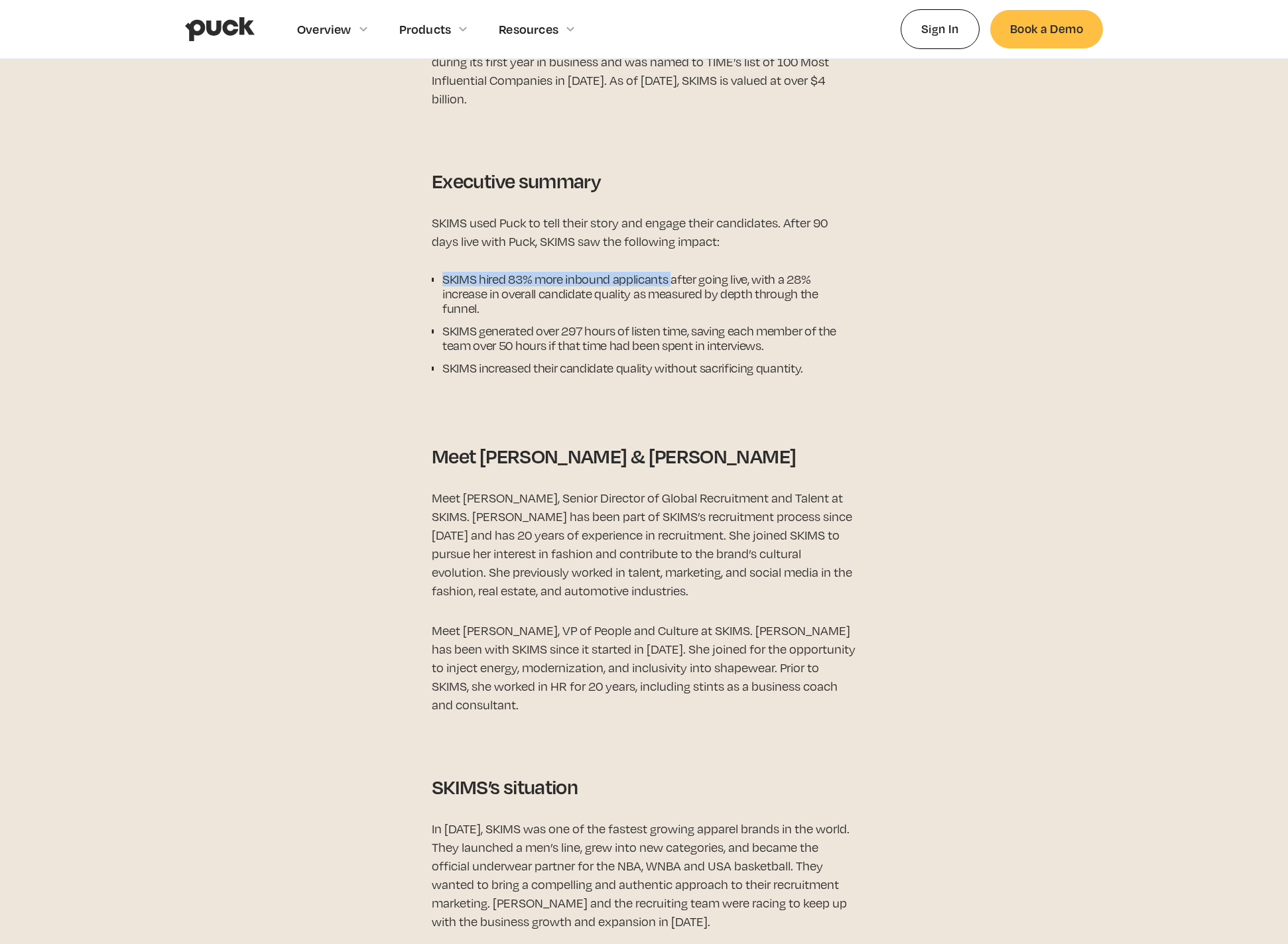
scroll to position [0, 0]
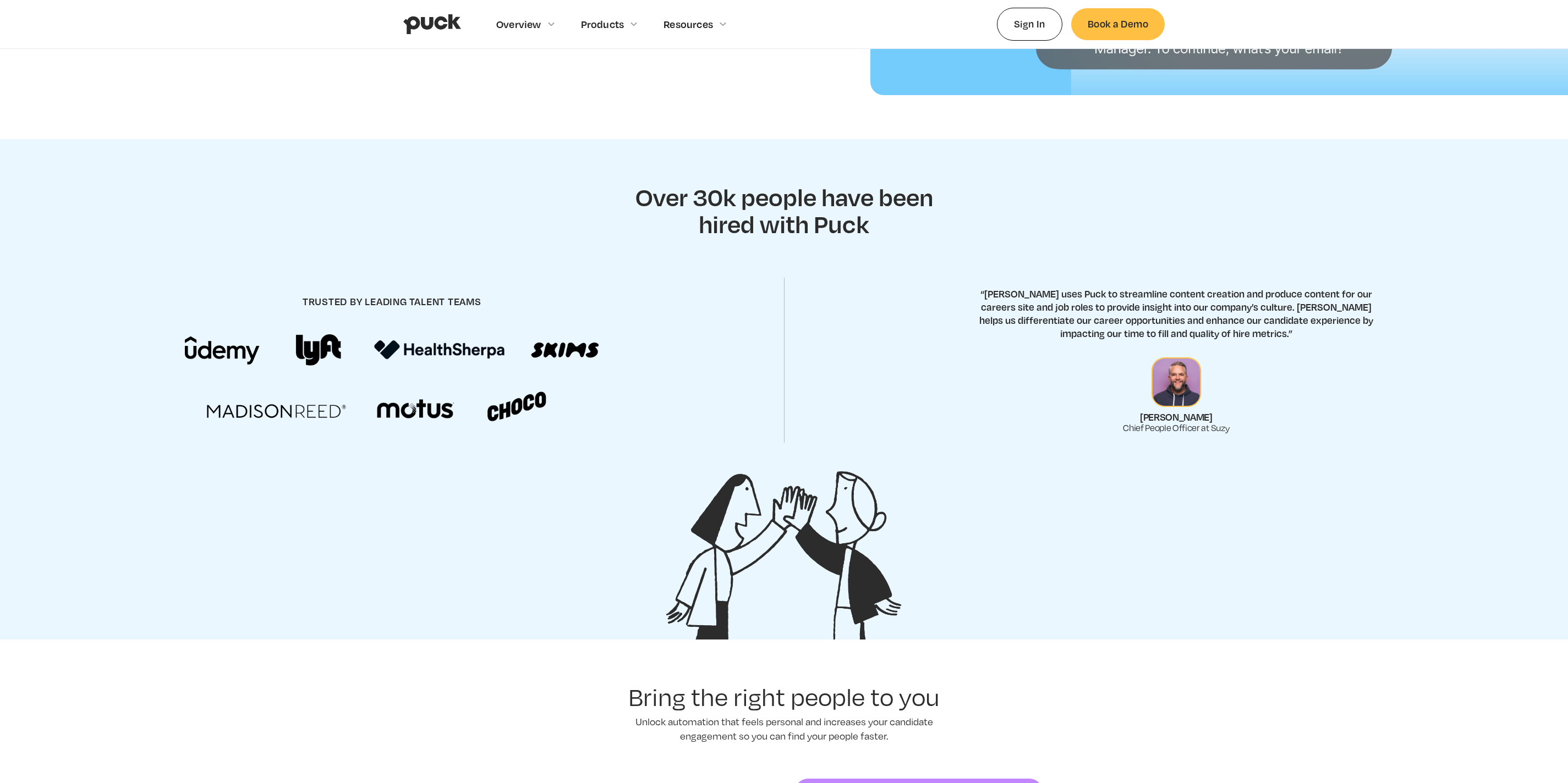
scroll to position [435, 0]
